Goal: Check status: Check status

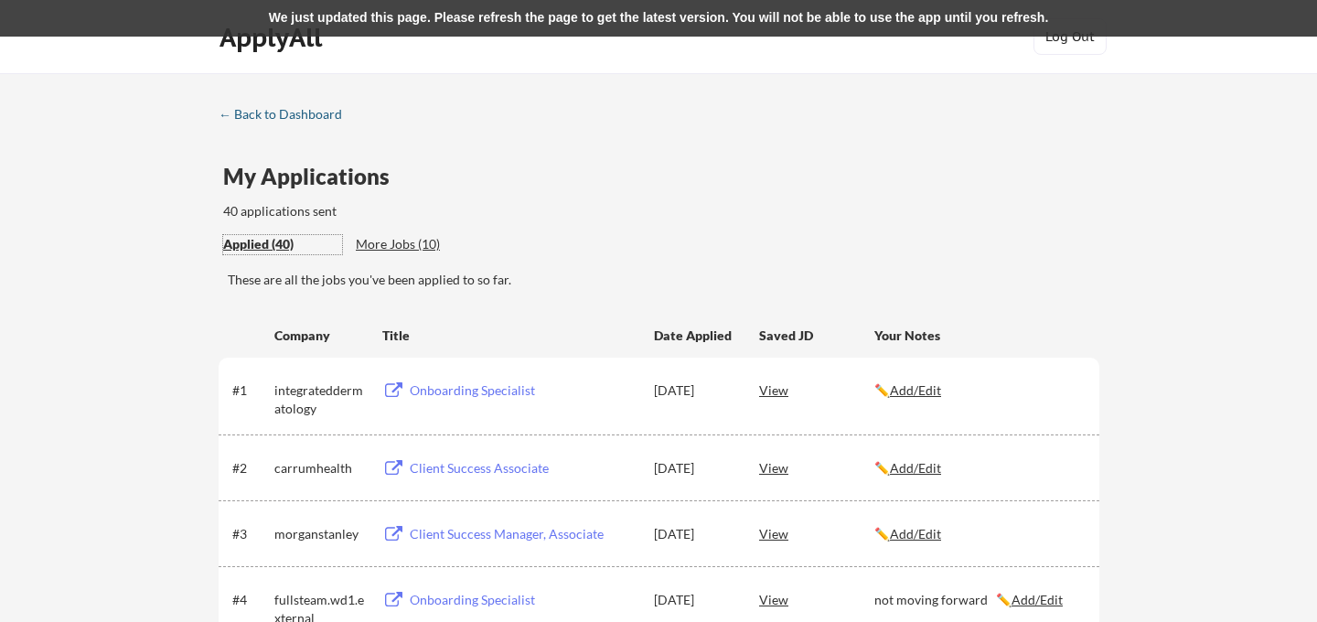
click at [276, 117] on div "← Back to Dashboard" at bounding box center [287, 114] width 137 height 13
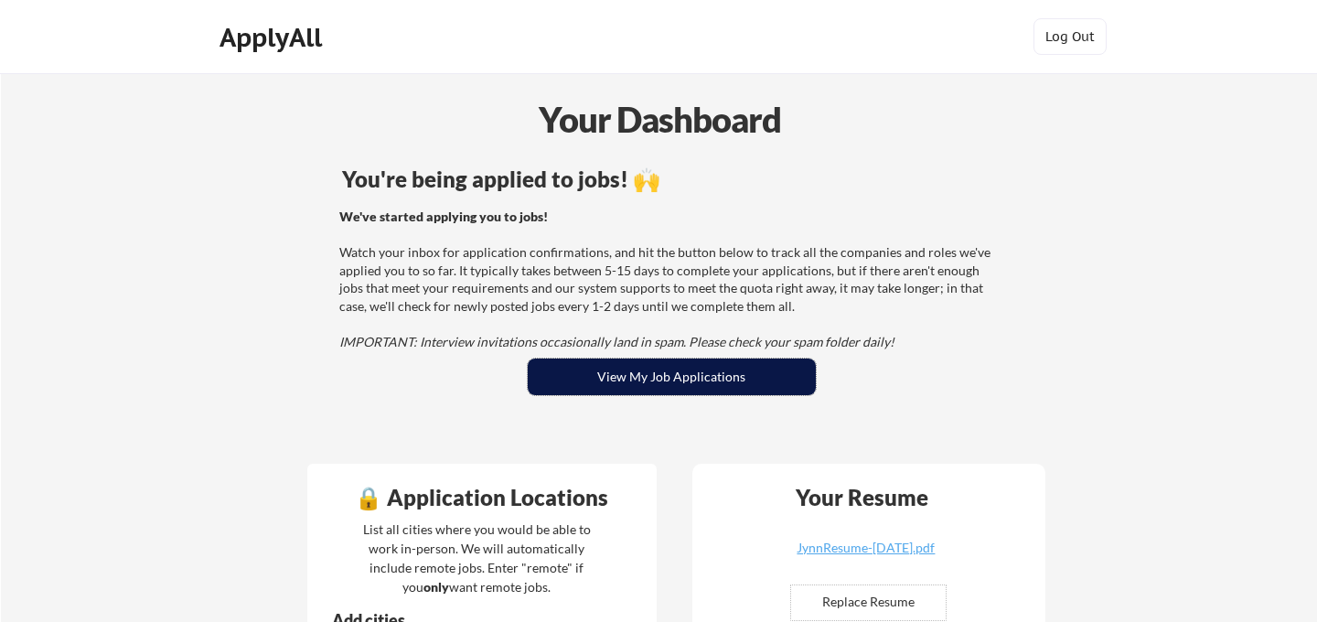
click at [589, 373] on button "View My Job Applications" at bounding box center [672, 377] width 288 height 37
